Goal: Information Seeking & Learning: Compare options

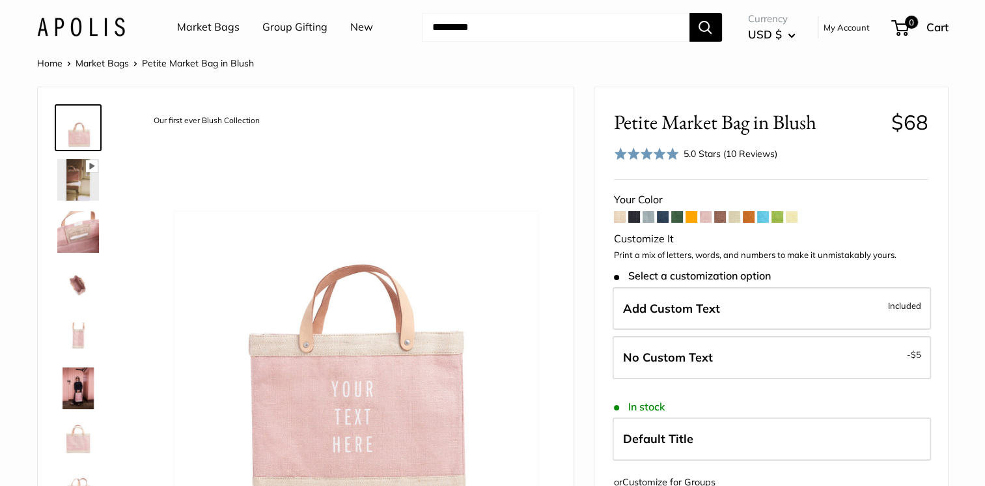
click at [651, 216] on span at bounding box center [649, 217] width 12 height 12
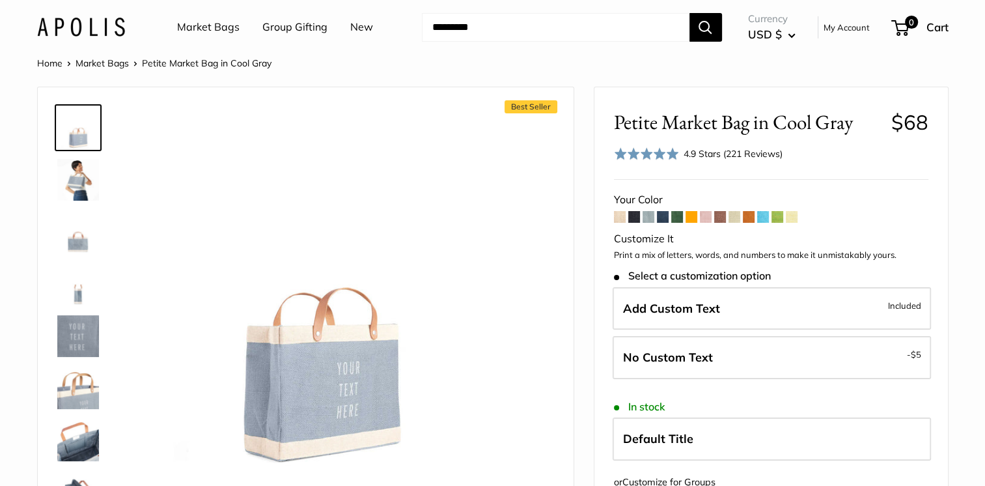
click at [665, 219] on span at bounding box center [663, 217] width 12 height 12
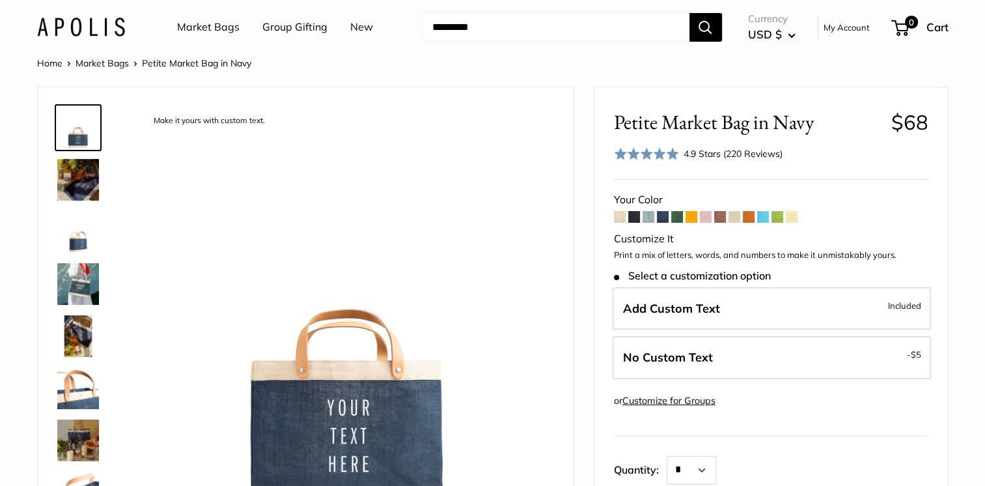
click at [705, 220] on span at bounding box center [706, 217] width 12 height 12
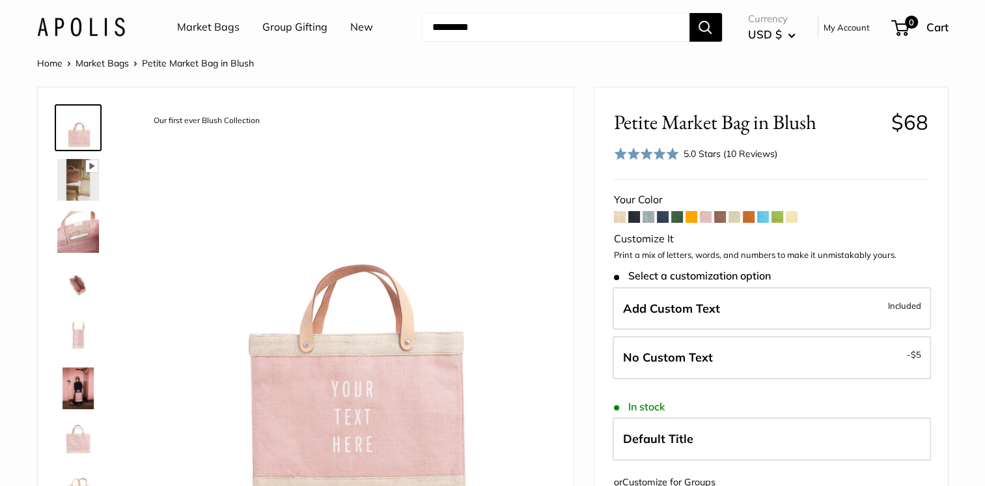
click at [621, 222] on span at bounding box center [620, 217] width 12 height 12
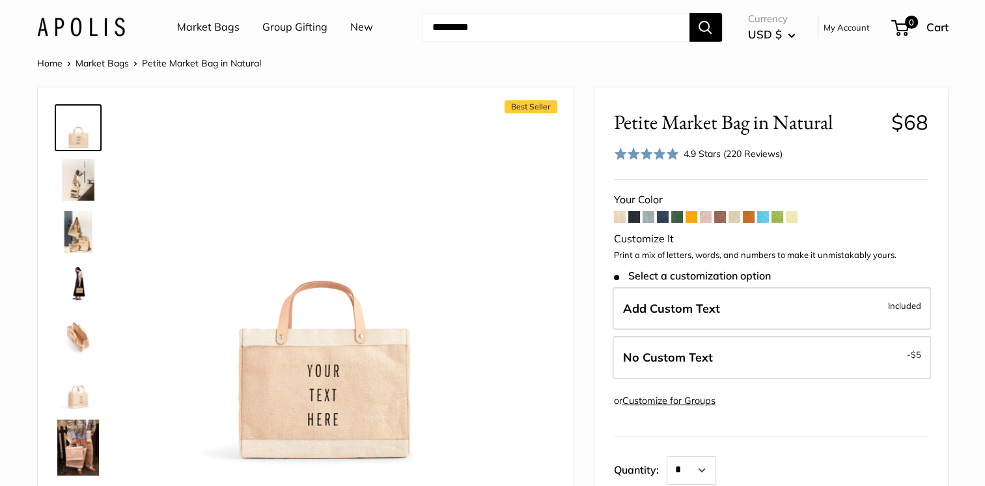
click at [718, 217] on span at bounding box center [720, 217] width 12 height 12
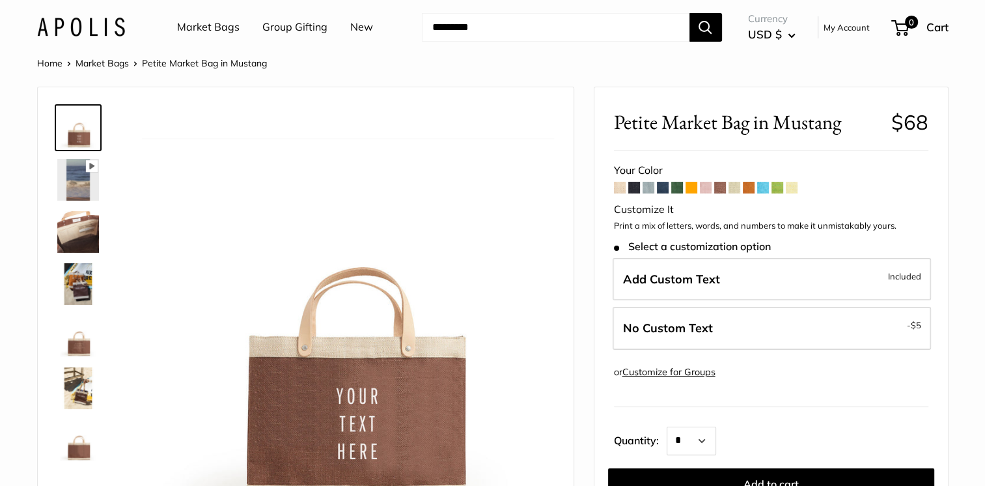
click at [792, 186] on span at bounding box center [792, 188] width 12 height 12
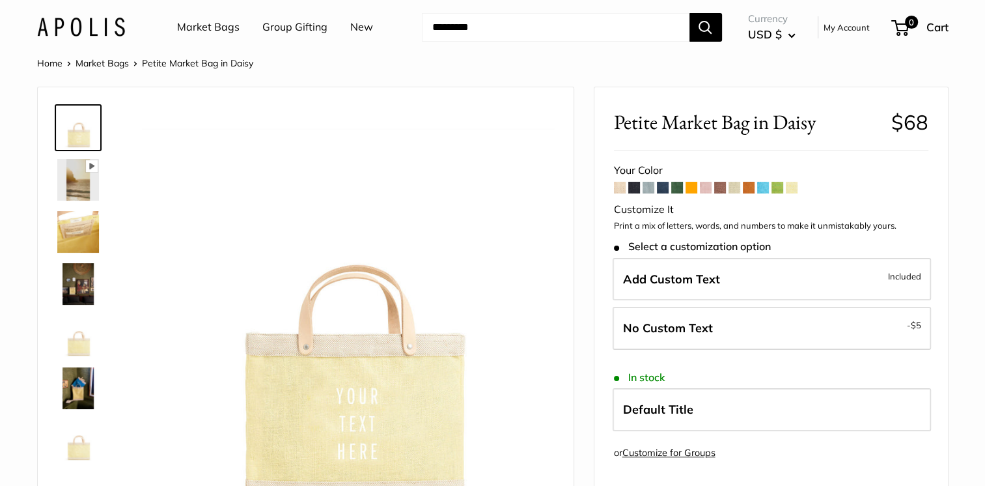
click at [779, 189] on span at bounding box center [778, 188] width 12 height 12
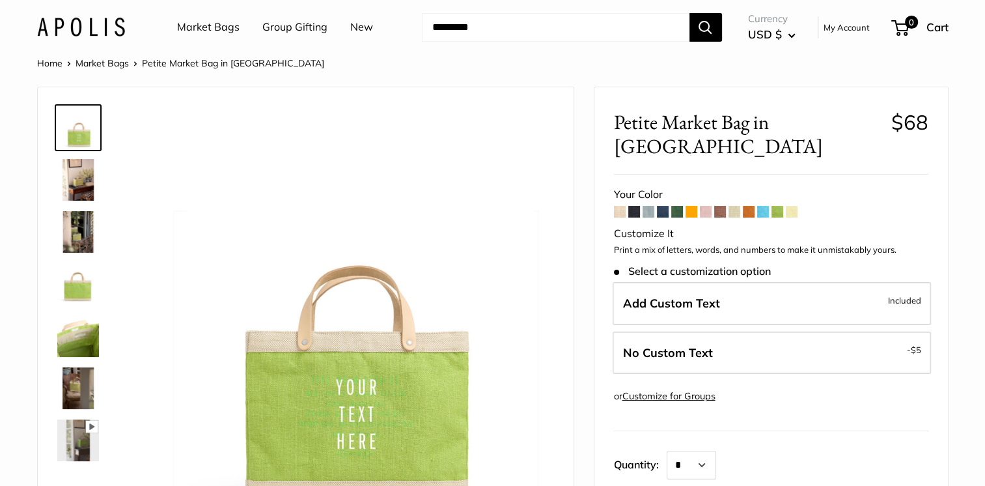
click at [708, 206] on span at bounding box center [706, 212] width 12 height 12
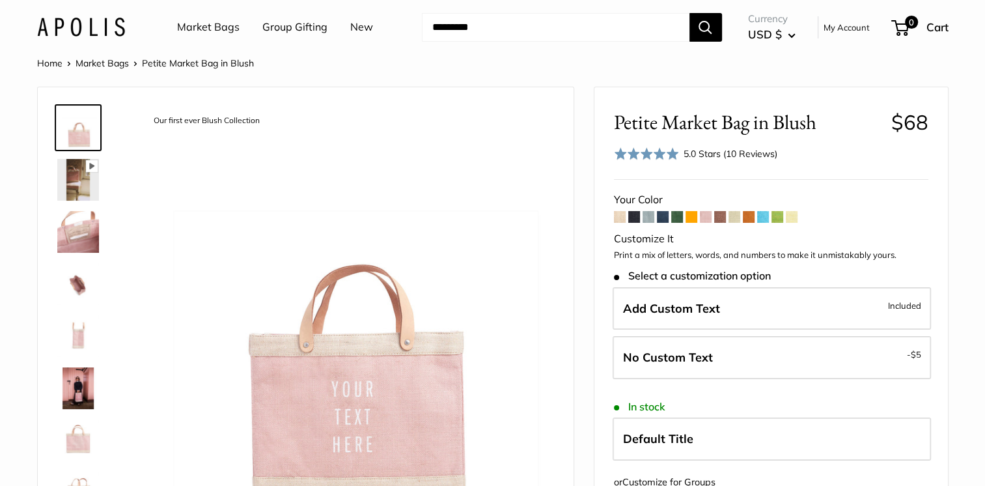
click at [77, 237] on img at bounding box center [78, 232] width 42 height 42
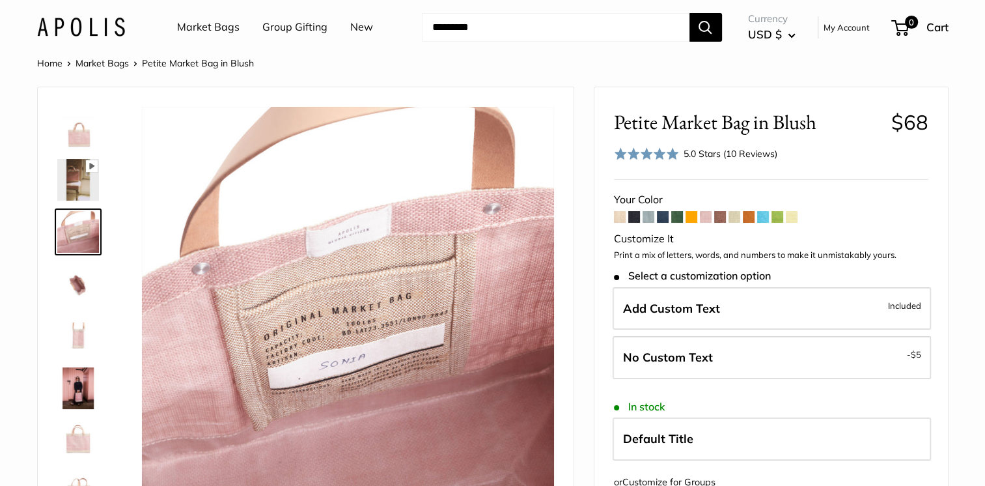
click at [77, 387] on img at bounding box center [78, 388] width 42 height 42
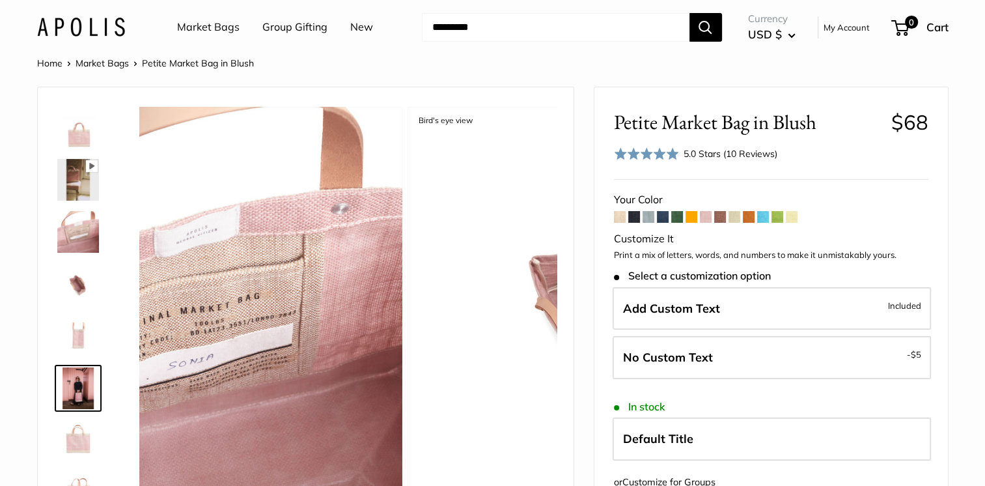
scroll to position [83, 0]
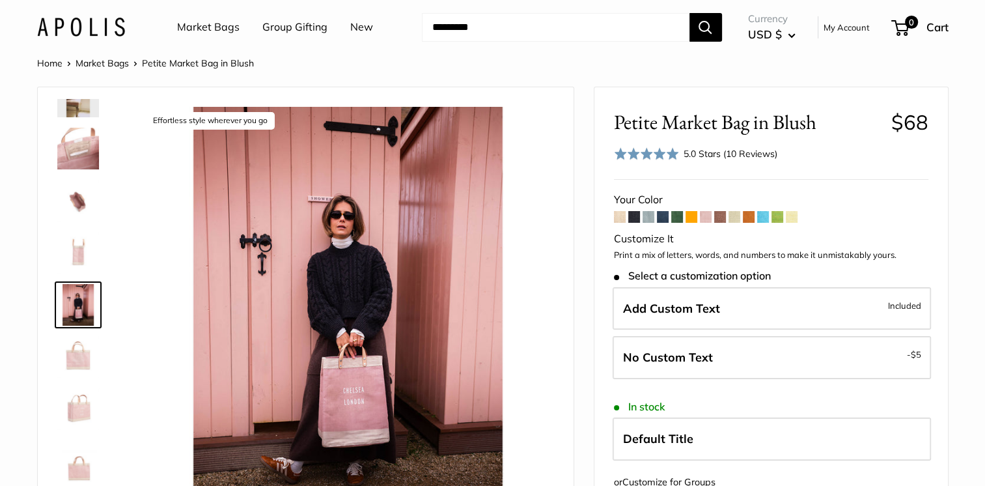
click at [82, 251] on img at bounding box center [78, 253] width 42 height 42
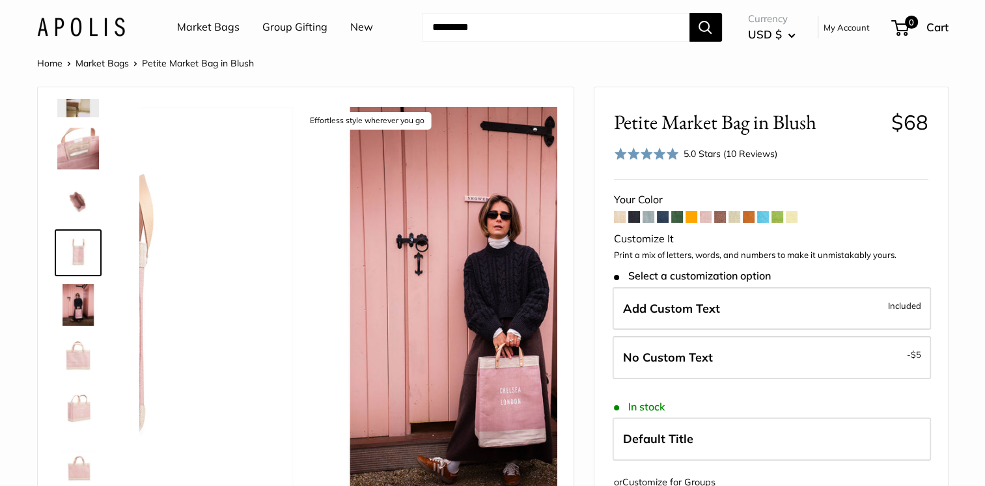
scroll to position [40, 0]
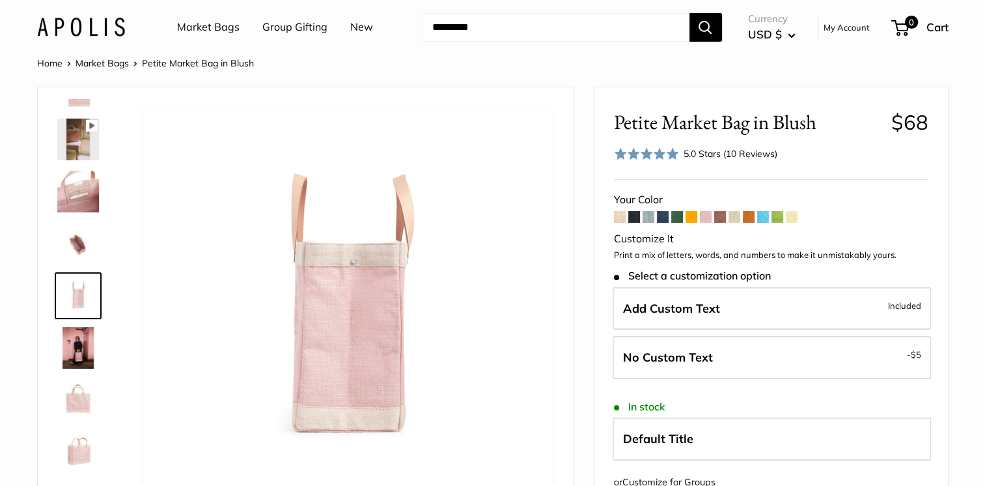
click at [85, 189] on img at bounding box center [78, 192] width 42 height 42
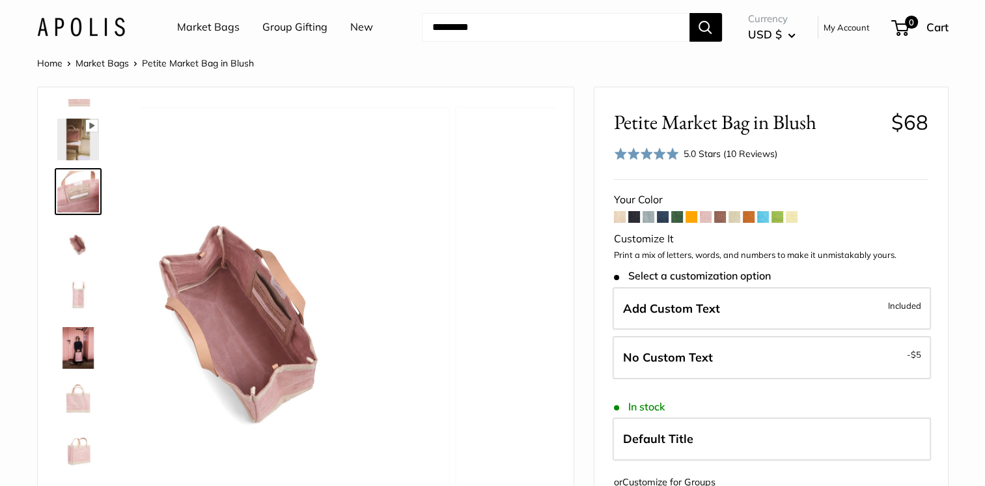
scroll to position [0, 0]
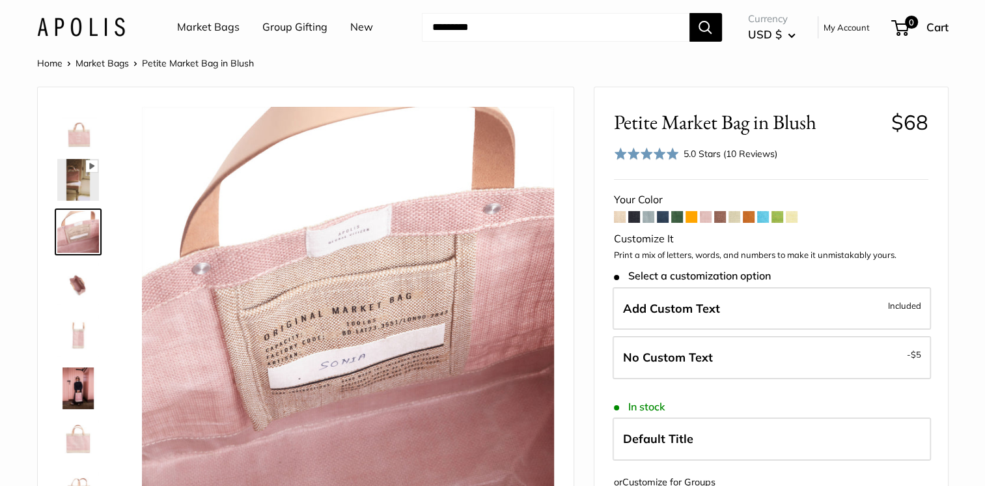
click at [89, 167] on icon at bounding box center [91, 166] width 12 height 12
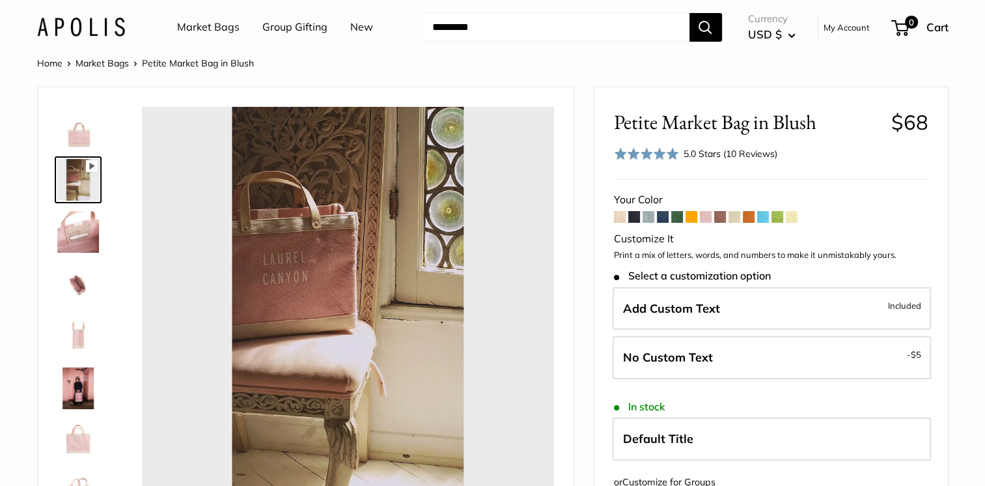
click at [85, 143] on img at bounding box center [78, 128] width 42 height 42
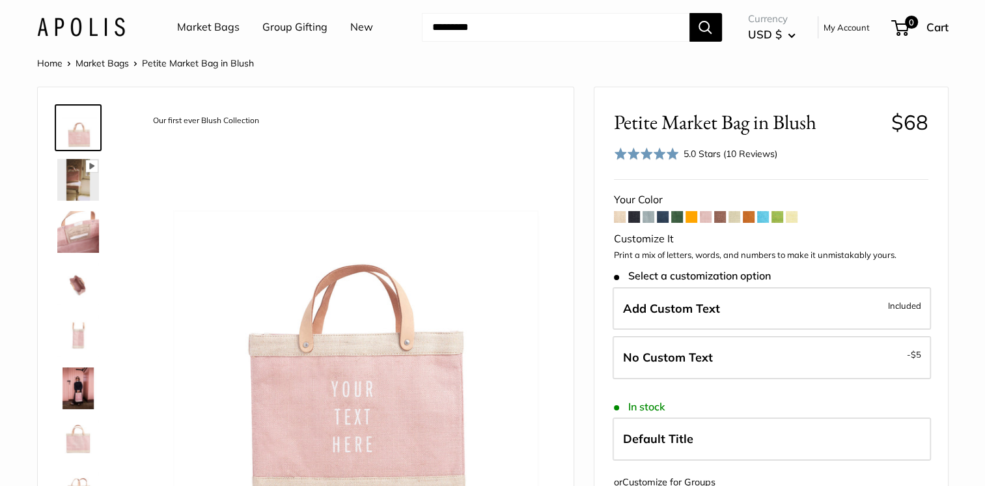
type input "****"
click at [734, 215] on span at bounding box center [735, 217] width 12 height 12
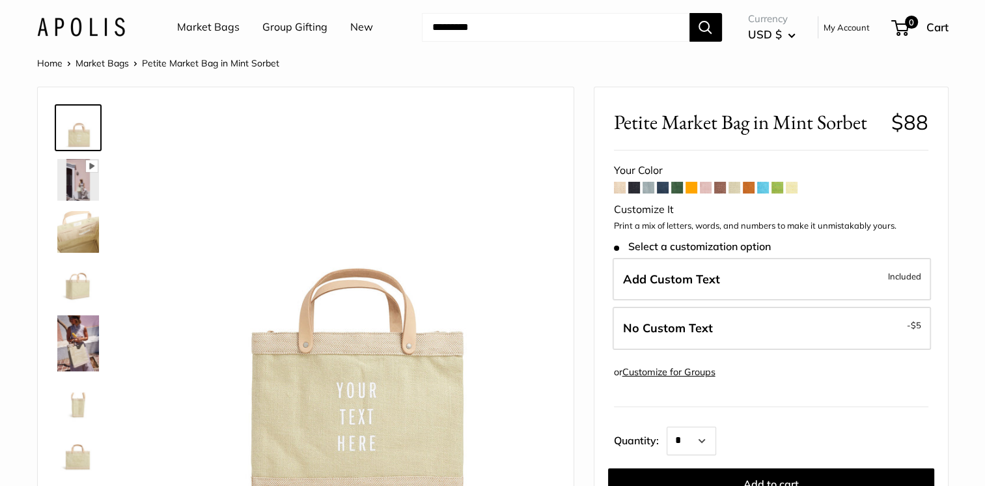
click at [707, 188] on span at bounding box center [706, 188] width 12 height 12
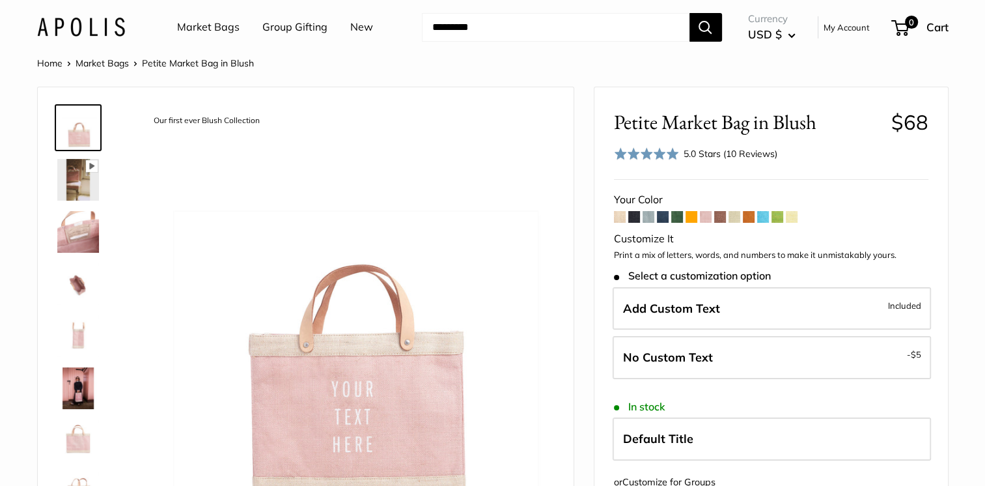
click at [618, 217] on span at bounding box center [620, 217] width 12 height 12
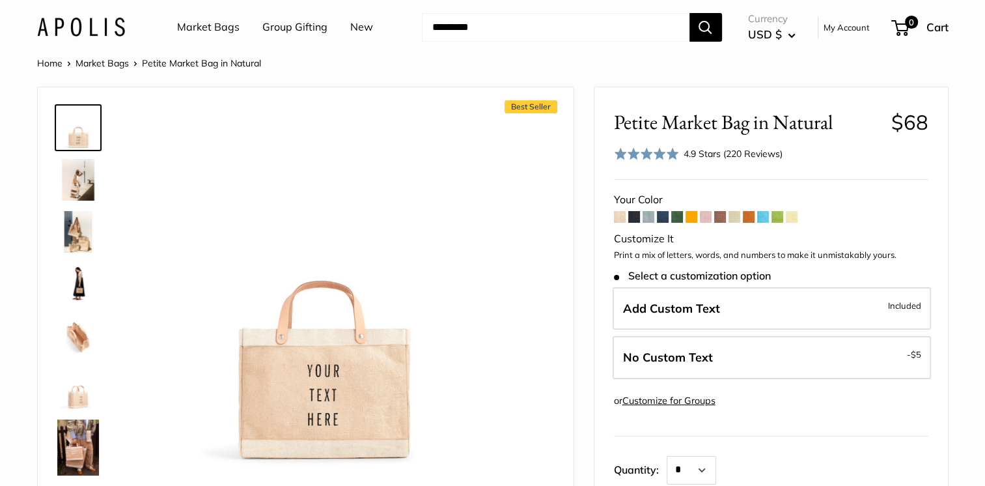
click at [707, 217] on span at bounding box center [706, 217] width 12 height 12
